Goal: Go to known website: Access a specific website the user already knows

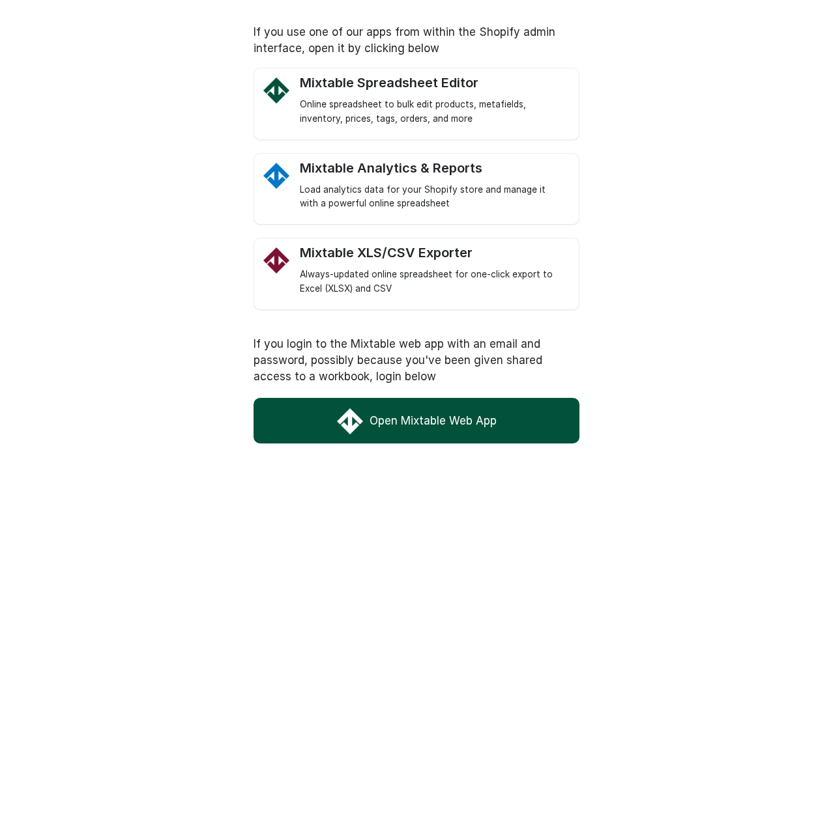
click at [381, 422] on link "Open Mixtable Web App" at bounding box center [416, 421] width 326 height 46
click at [386, 416] on link "Open Mixtable Web App" at bounding box center [416, 421] width 326 height 46
click at [383, 422] on link "Open Mixtable Web App" at bounding box center [416, 421] width 326 height 46
